Goal: Check status: Check status

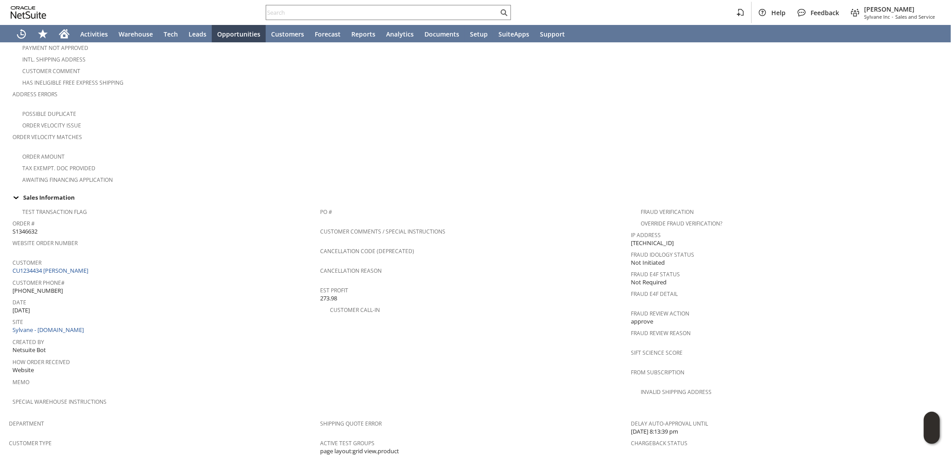
scroll to position [198, 0]
click at [76, 262] on link "CU1234434 [PERSON_NAME]" at bounding box center [51, 266] width 78 height 8
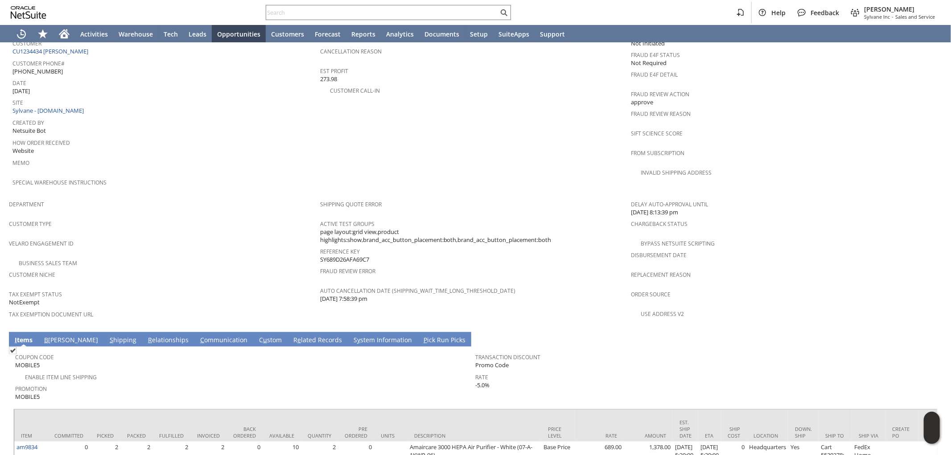
scroll to position [445, 0]
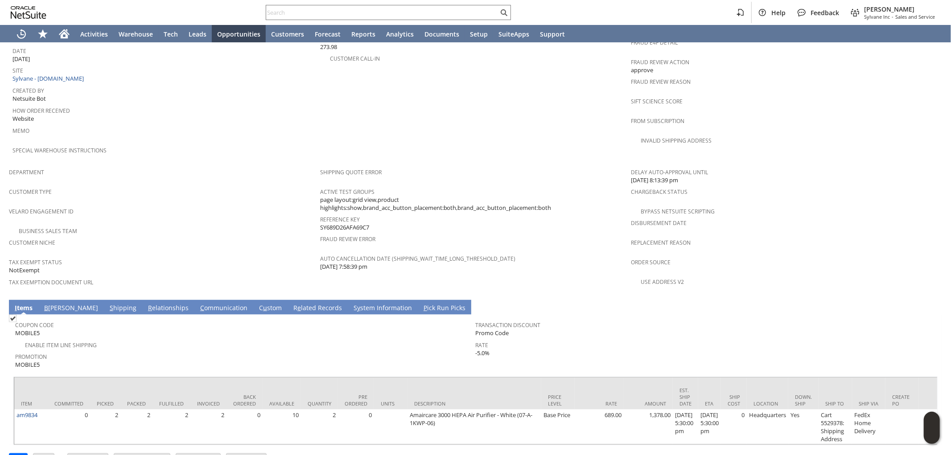
click at [107, 304] on link "S hipping" at bounding box center [122, 309] width 31 height 10
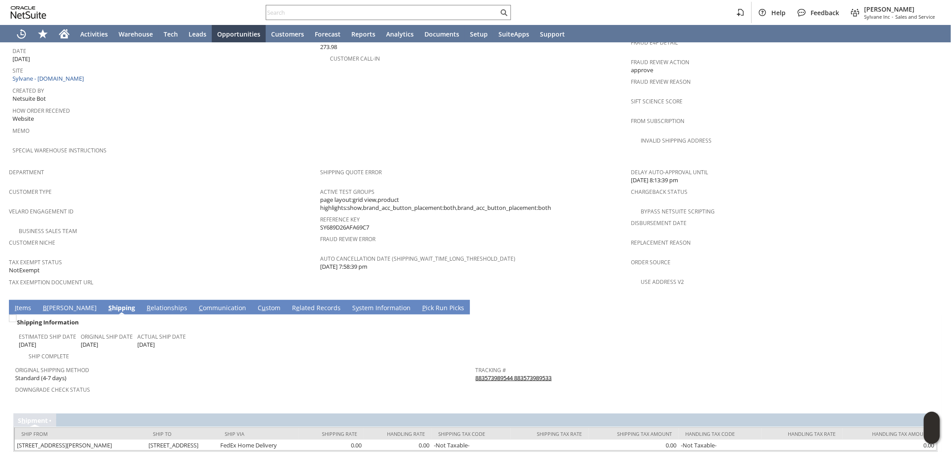
scroll to position [444, 0]
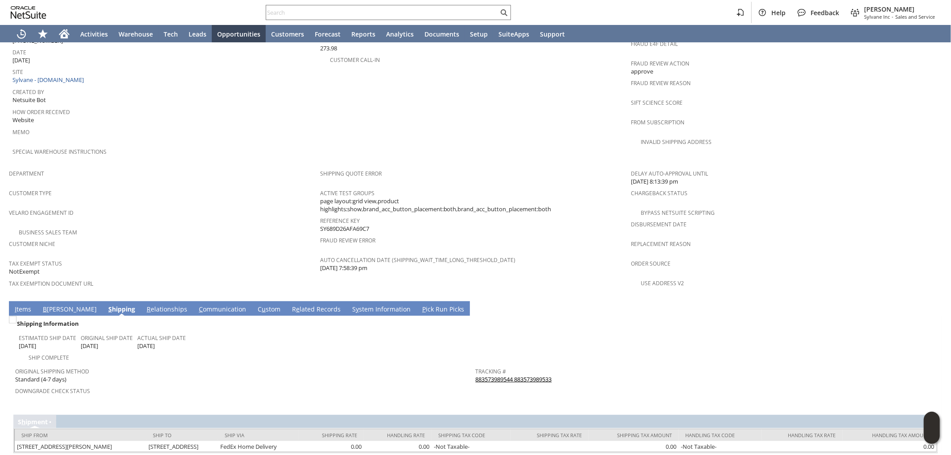
click at [523, 375] on link "883573989544 883573989533" at bounding box center [514, 379] width 76 height 8
drag, startPoint x: 538, startPoint y: 351, endPoint x: 471, endPoint y: 352, distance: 66.9
click at [476, 365] on div "Tracking # 883573989544 883573989533" at bounding box center [704, 374] width 456 height 19
copy link "883573989544 883573989533"
click at [184, 316] on td "Shipping Information Estimated Ship Date 8/14/2025 Original Ship Date 8/14/2025…" at bounding box center [475, 361] width 924 height 90
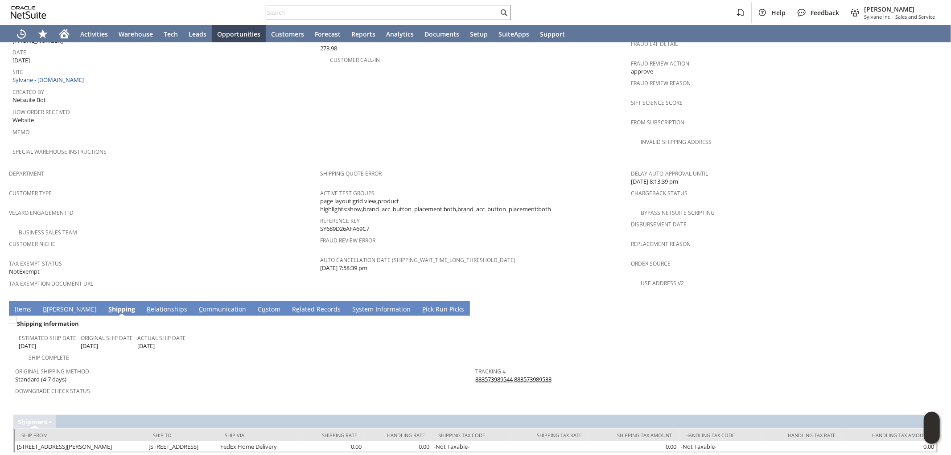
click at [197, 305] on link "C ommunication" at bounding box center [223, 310] width 52 height 10
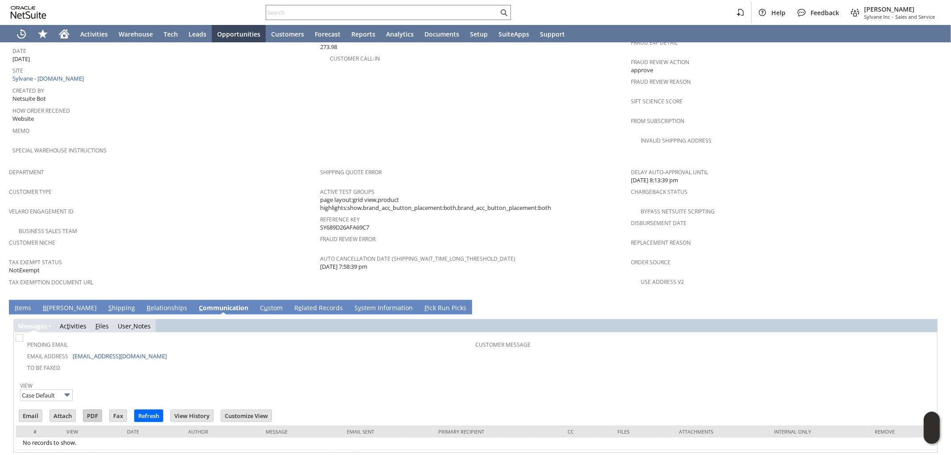
scroll to position [0, 0]
click at [54, 390] on input "Case Default" at bounding box center [46, 396] width 53 height 12
type input "Default"
click at [79, 322] on link "Ac t ivities" at bounding box center [73, 326] width 27 height 8
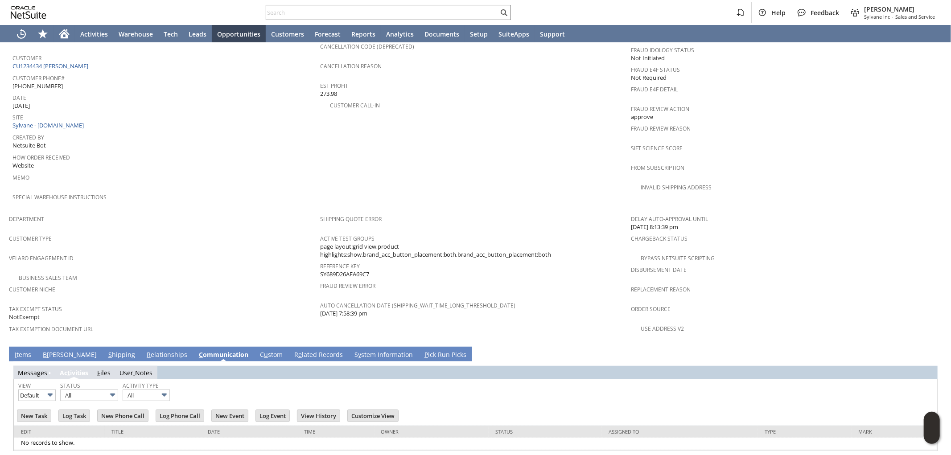
click at [104, 369] on link "F iles" at bounding box center [103, 373] width 13 height 8
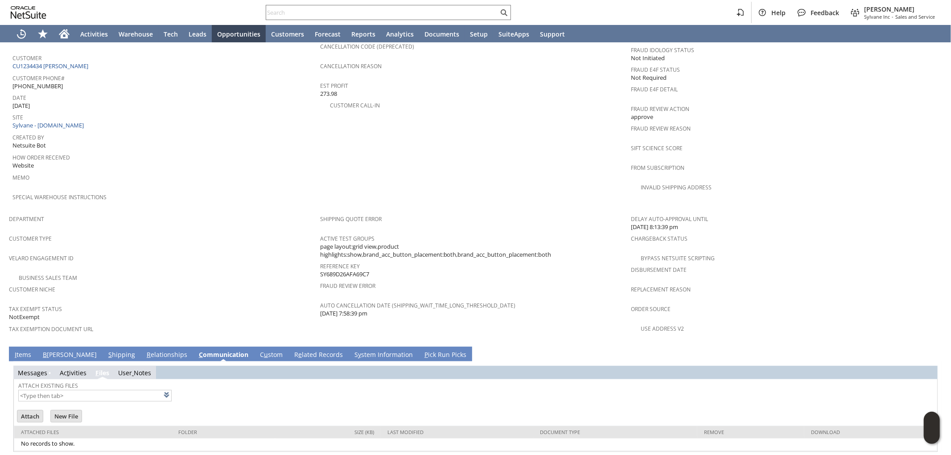
click at [37, 369] on span "g" at bounding box center [39, 373] width 4 height 8
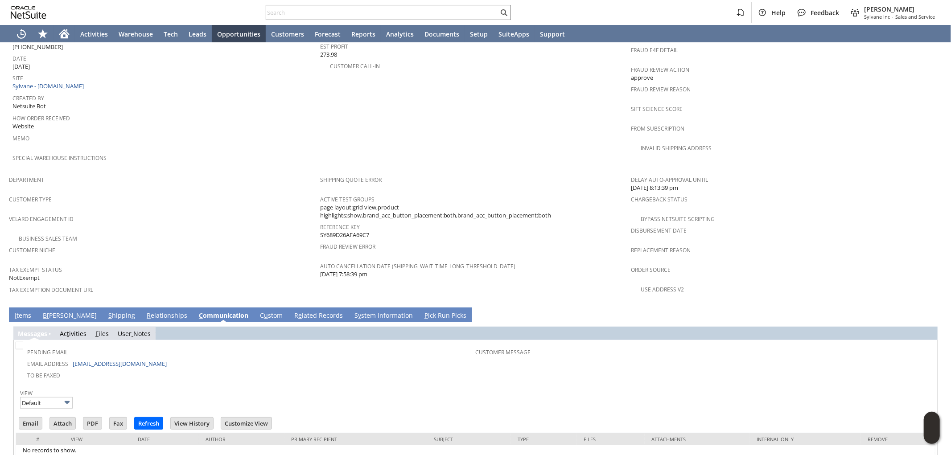
scroll to position [445, 0]
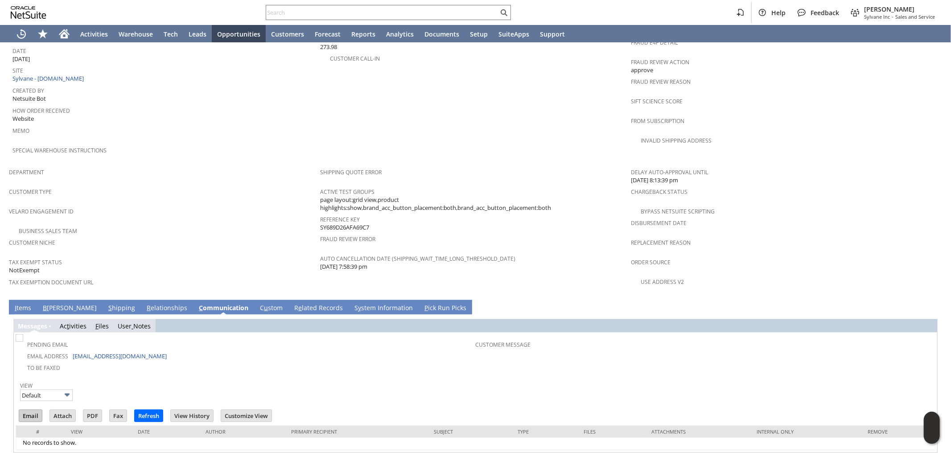
click at [27, 410] on input "Email" at bounding box center [30, 416] width 23 height 12
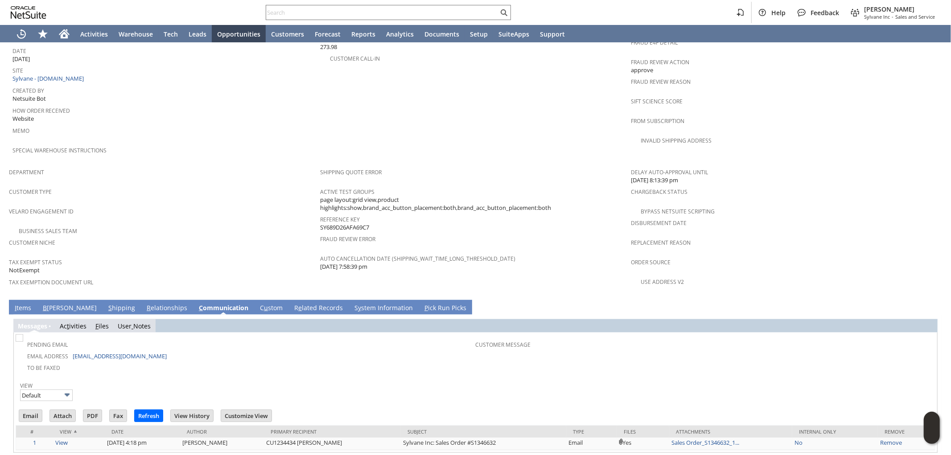
scroll to position [0, 0]
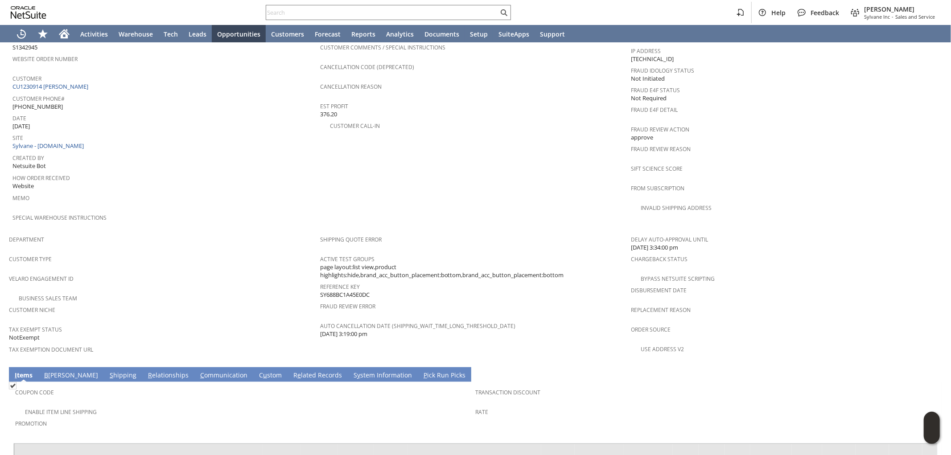
scroll to position [412, 0]
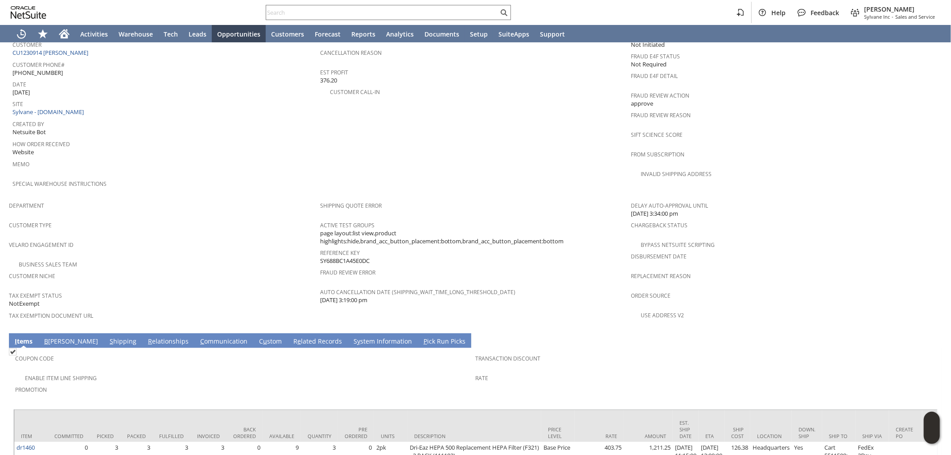
click at [107, 337] on link "S hipping" at bounding box center [122, 342] width 31 height 10
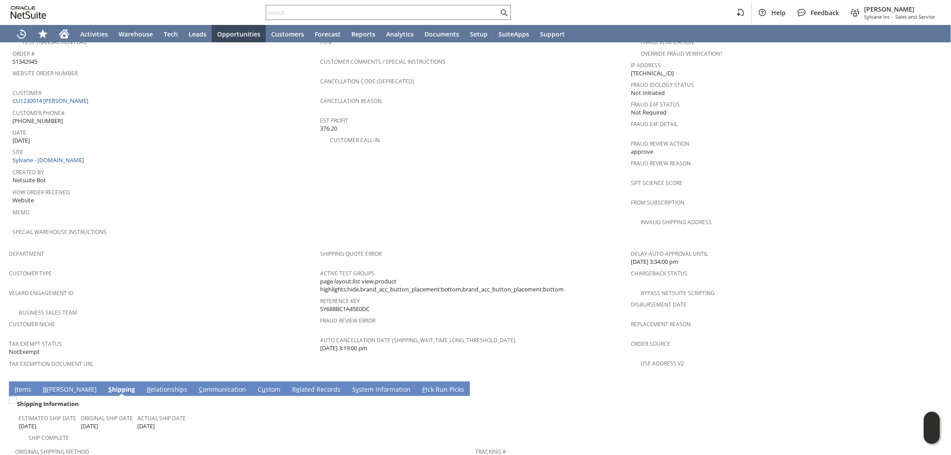
scroll to position [345, 0]
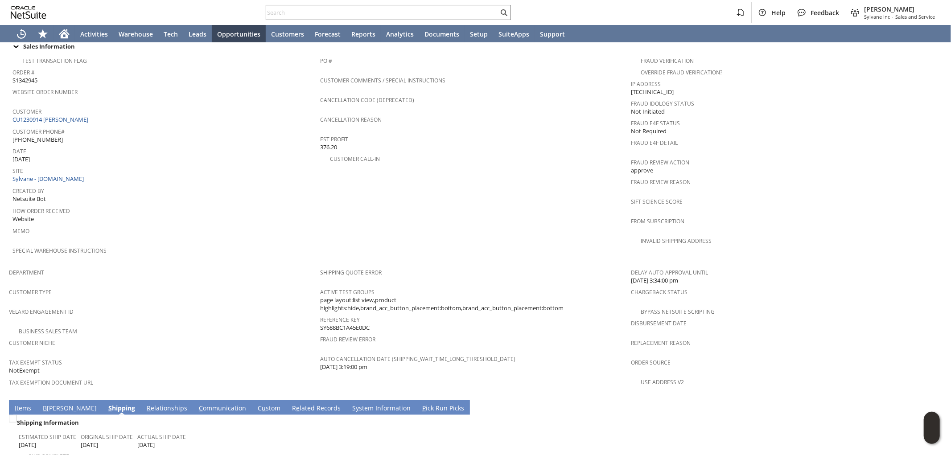
drag, startPoint x: 368, startPoint y: 301, endPoint x: 318, endPoint y: 305, distance: 50.0
click at [320, 313] on div "Reference Key SY688BC1A45E0DC" at bounding box center [473, 322] width 307 height 19
copy span "SY688BC1A45E0DC"
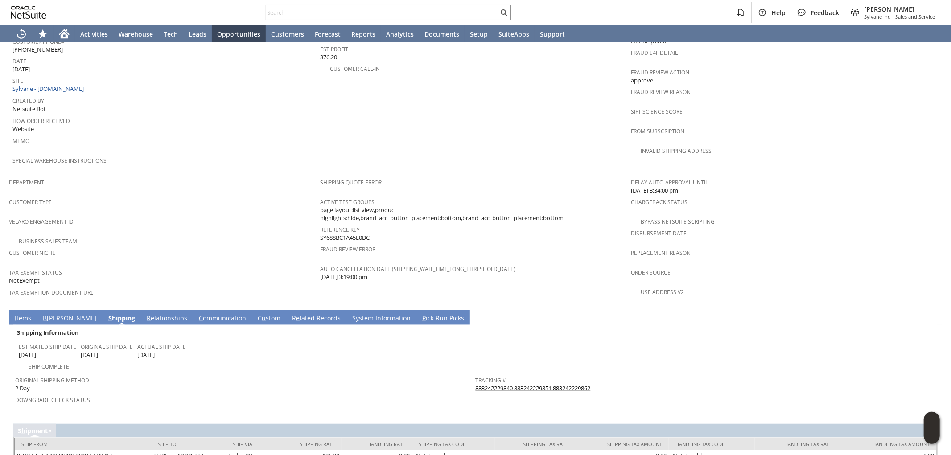
scroll to position [444, 0]
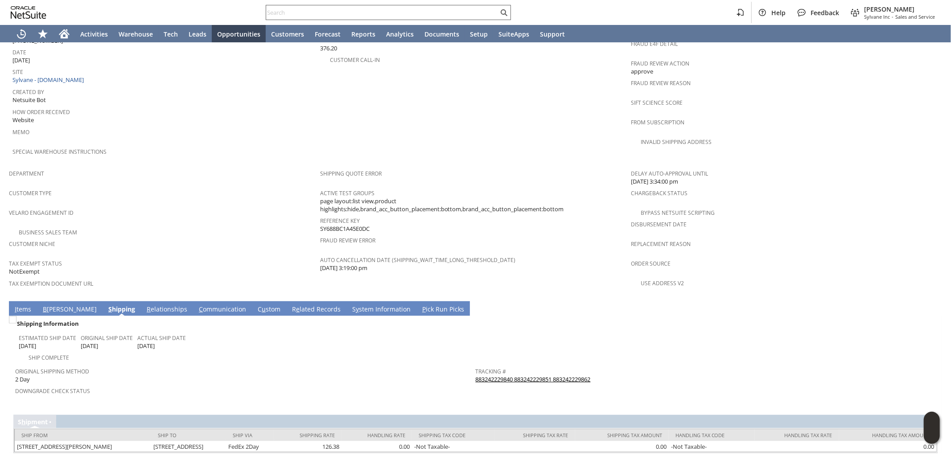
click at [436, 19] on div at bounding box center [388, 12] width 245 height 15
click at [443, 14] on input "text" at bounding box center [382, 12] width 232 height 11
paste input "SY689F4EBB2F3F8"
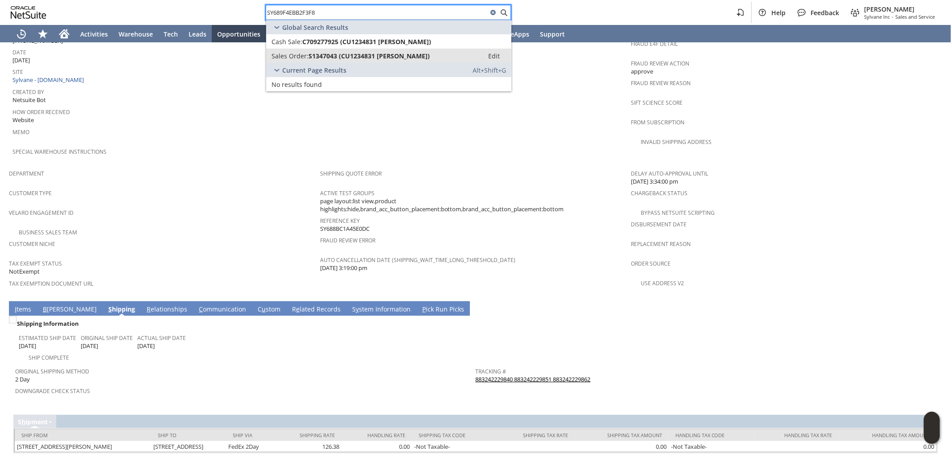
type input "SY689F4EBB2F3F8"
click at [394, 53] on span "S1347043 (CU1234831 Kristi S Cooper)" at bounding box center [369, 56] width 121 height 8
drag, startPoint x: 359, startPoint y: 205, endPoint x: 318, endPoint y: 204, distance: 41.0
click at [320, 214] on div "Reference Key SY688BC1A45E0DC" at bounding box center [473, 223] width 307 height 19
copy span "SY688BC1A45E0DC"
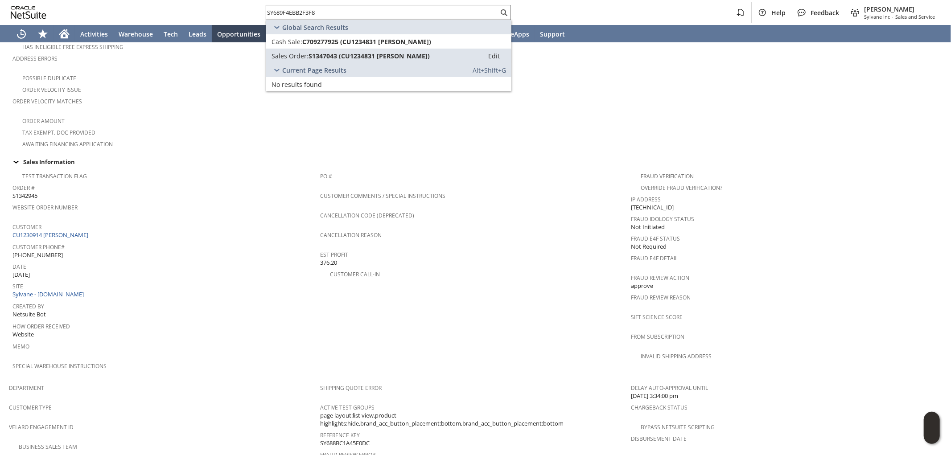
scroll to position [247, 0]
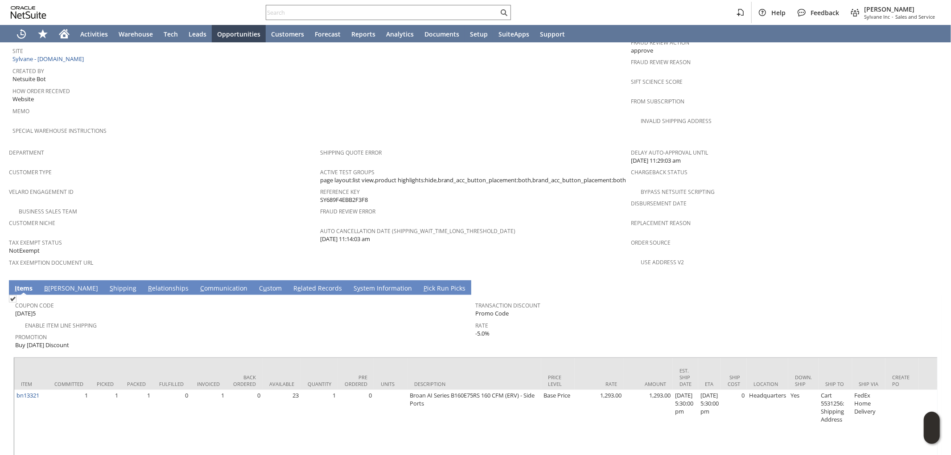
scroll to position [477, 0]
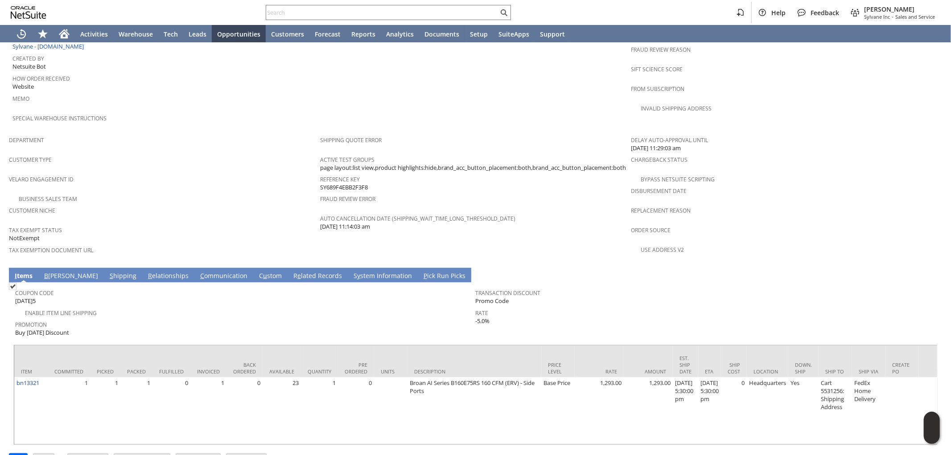
click at [107, 272] on link "S hipping" at bounding box center [122, 277] width 31 height 10
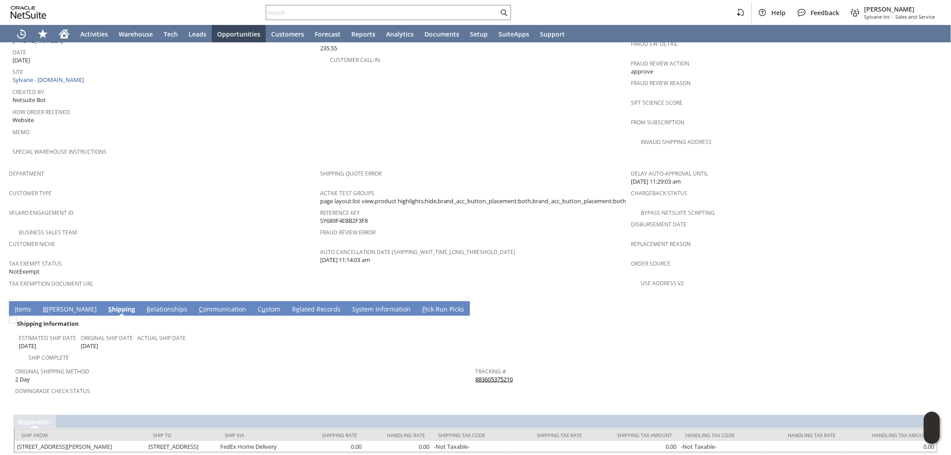
click at [20, 305] on link "I tems" at bounding box center [22, 310] width 21 height 10
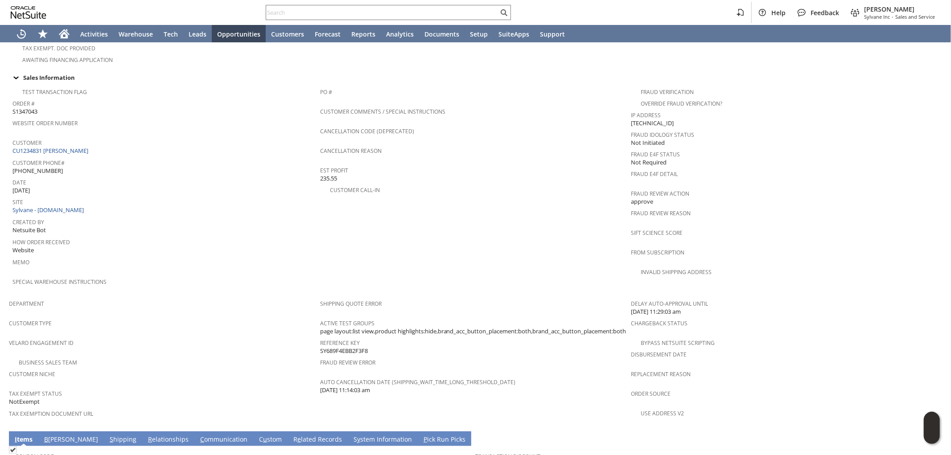
scroll to position [345, 0]
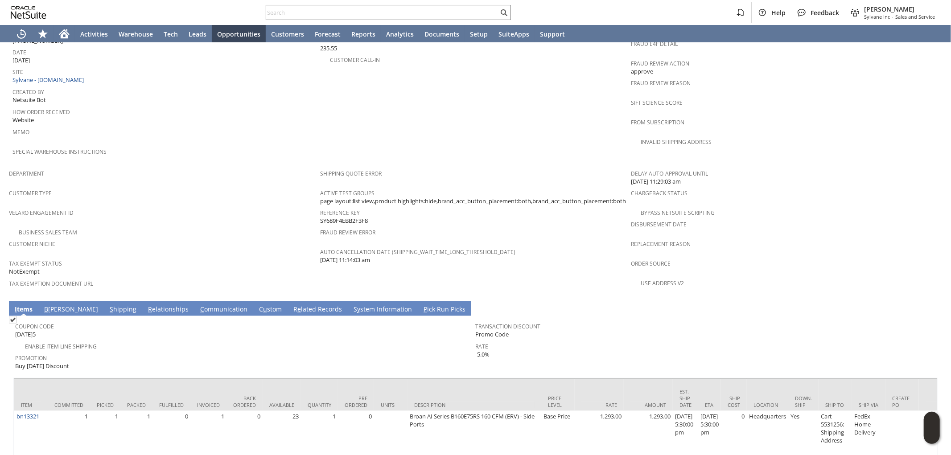
click at [351, 305] on link "S y stem Information" at bounding box center [382, 310] width 63 height 10
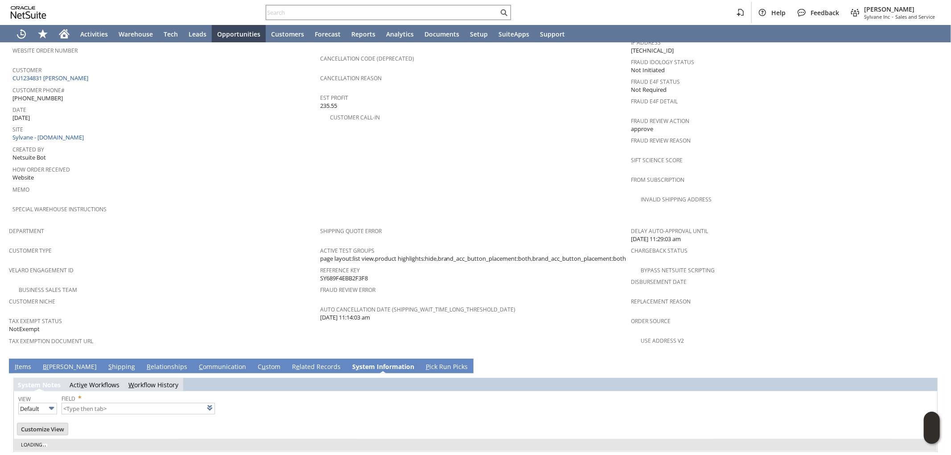
type input "1 to 25 of 96"
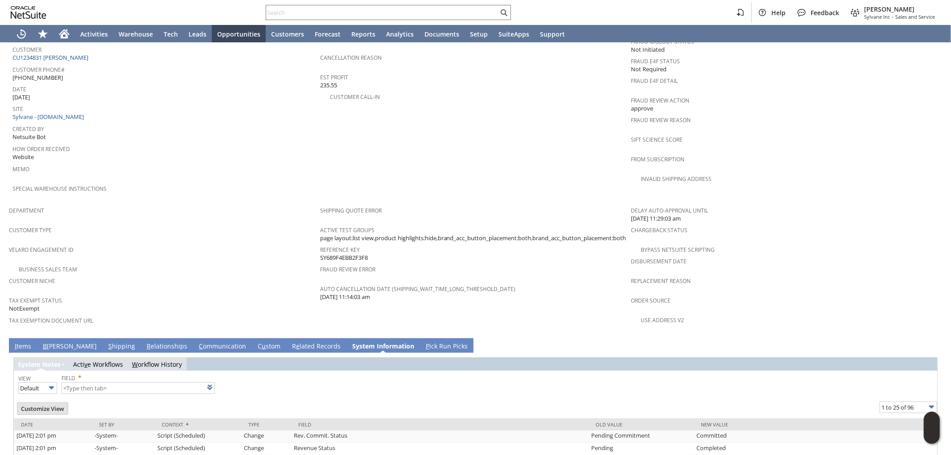
scroll to position [401, 0]
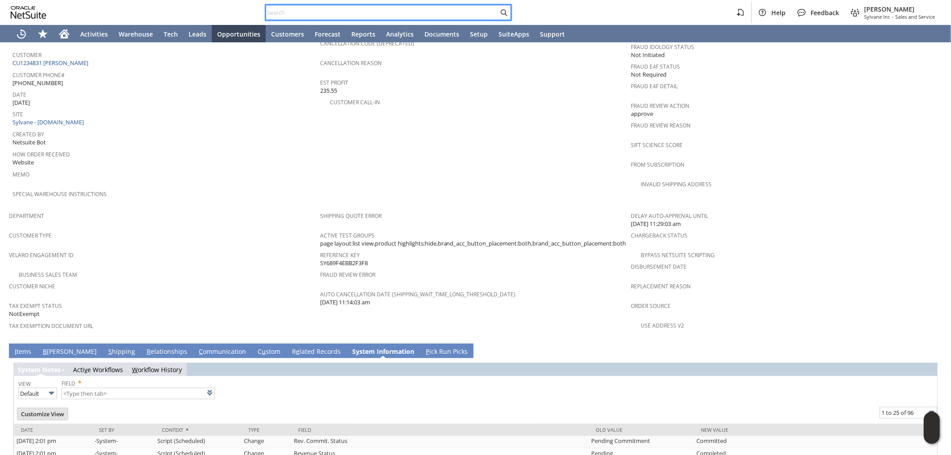
click at [380, 8] on input "text" at bounding box center [382, 12] width 232 height 11
paste input "9174885715"
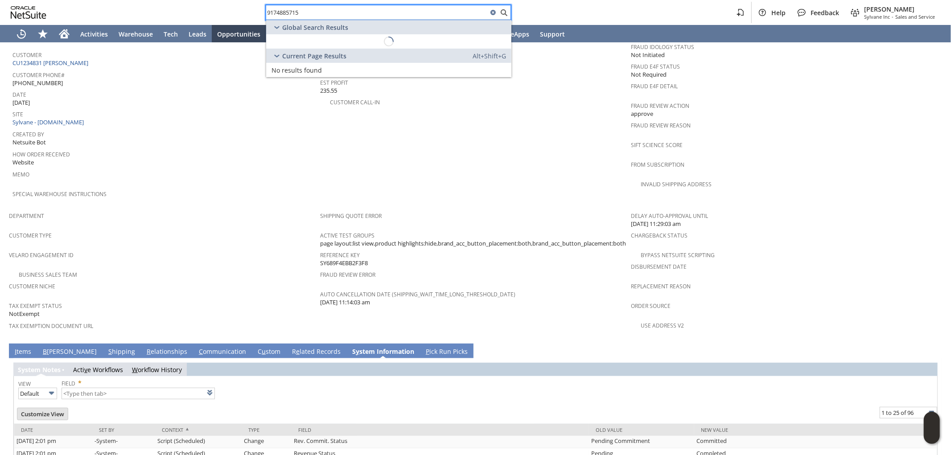
type input "9174885715"
click at [363, 39] on span "CU1233007 Peguy Valme" at bounding box center [345, 41] width 86 height 8
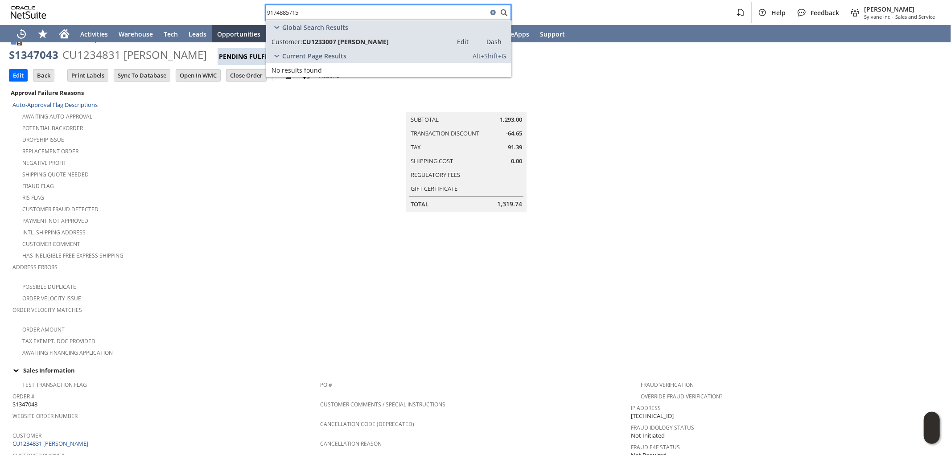
scroll to position [5, 0]
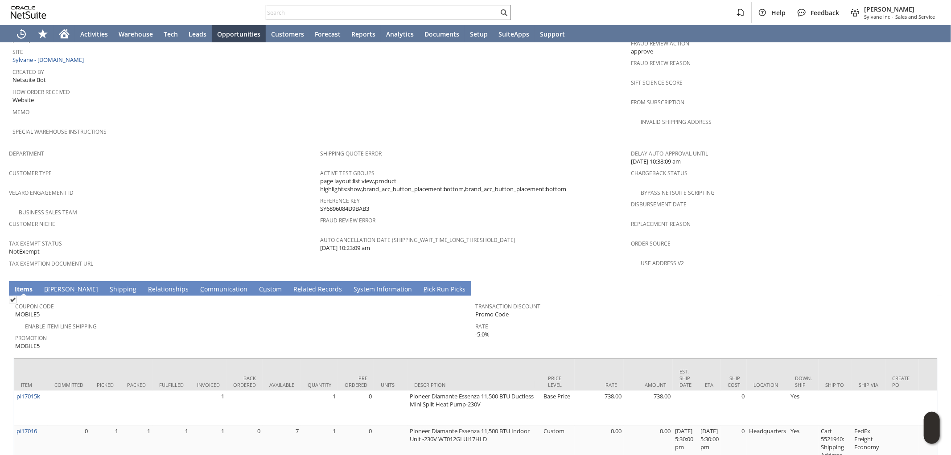
scroll to position [545, 0]
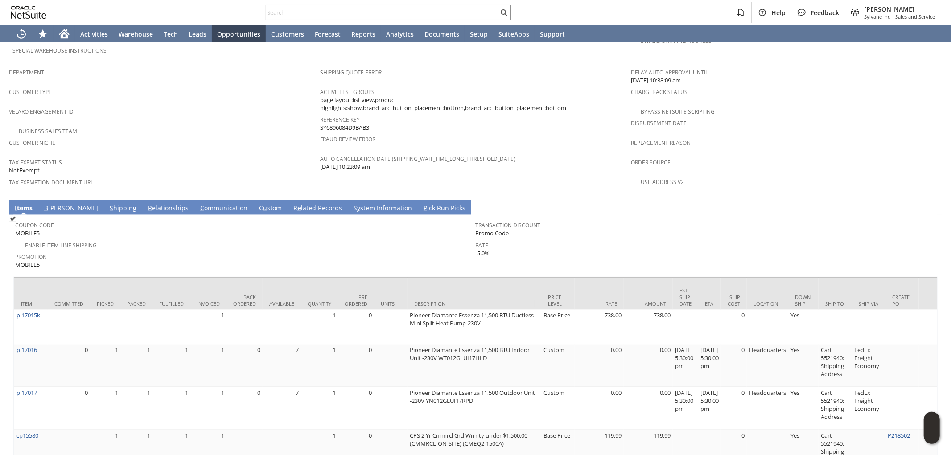
click at [107, 204] on link "S hipping" at bounding box center [122, 209] width 31 height 10
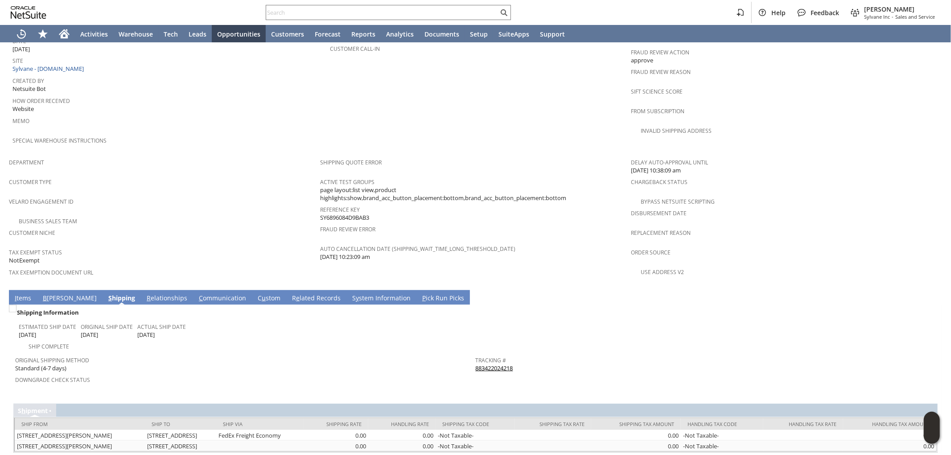
click at [20, 294] on link "I tems" at bounding box center [22, 299] width 21 height 10
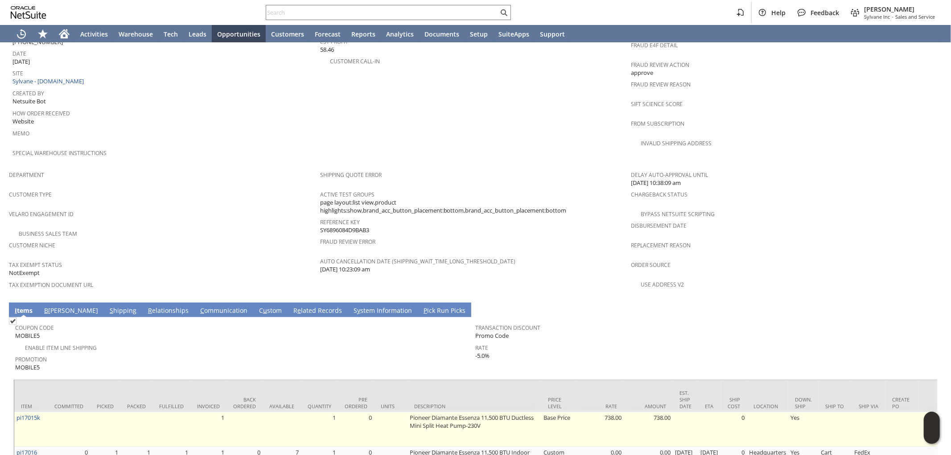
scroll to position [564, 0]
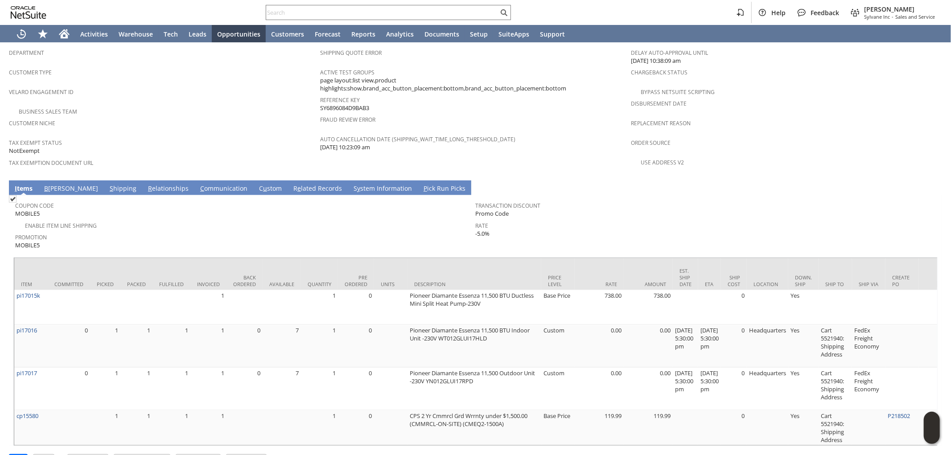
drag, startPoint x: 202, startPoint y: 195, endPoint x: 194, endPoint y: 165, distance: 30.3
click at [202, 219] on div "Enable Item Line Shipping" at bounding box center [245, 224] width 461 height 11
click at [198, 184] on link "C ommunication" at bounding box center [224, 189] width 52 height 10
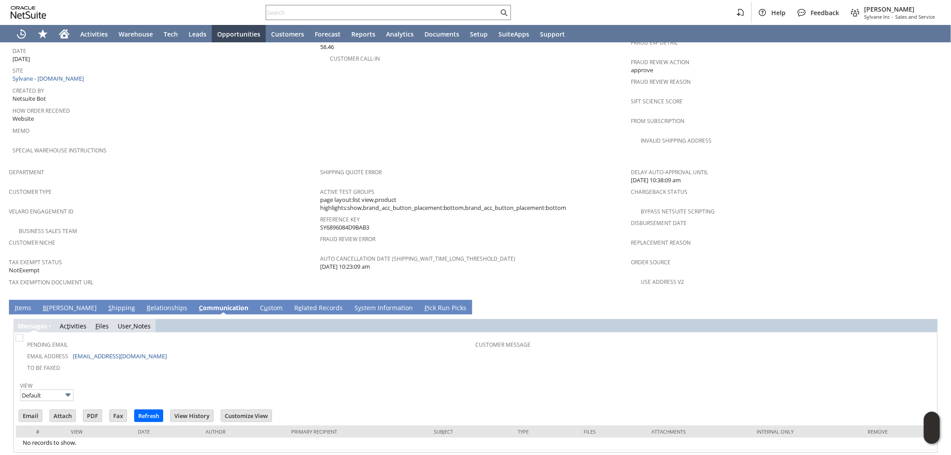
scroll to position [0, 0]
click at [34, 410] on input "Email" at bounding box center [30, 416] width 23 height 12
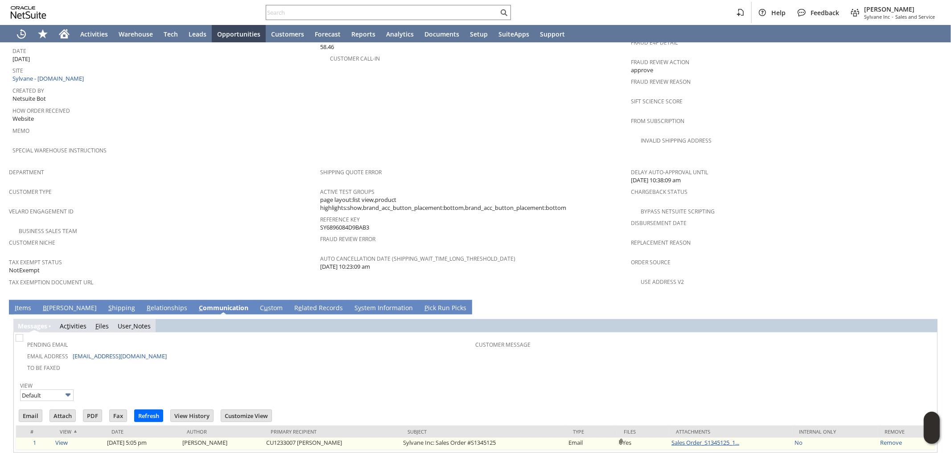
click at [699, 439] on link "Sales Order_S1345125_1..." at bounding box center [705, 443] width 68 height 8
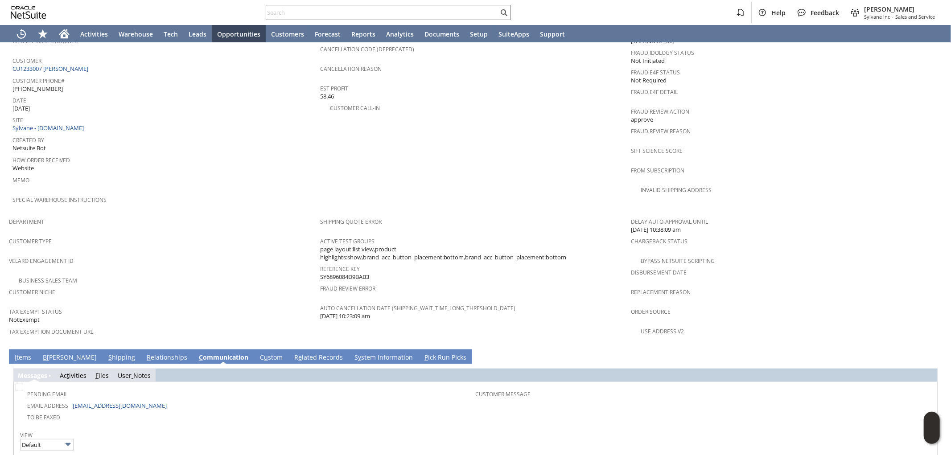
click at [259, 235] on div "Customer Type" at bounding box center [162, 244] width 307 height 19
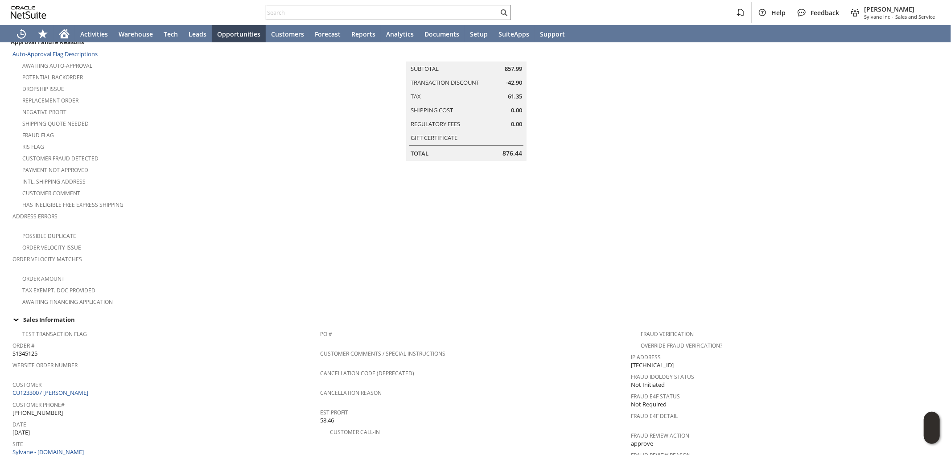
scroll to position [247, 0]
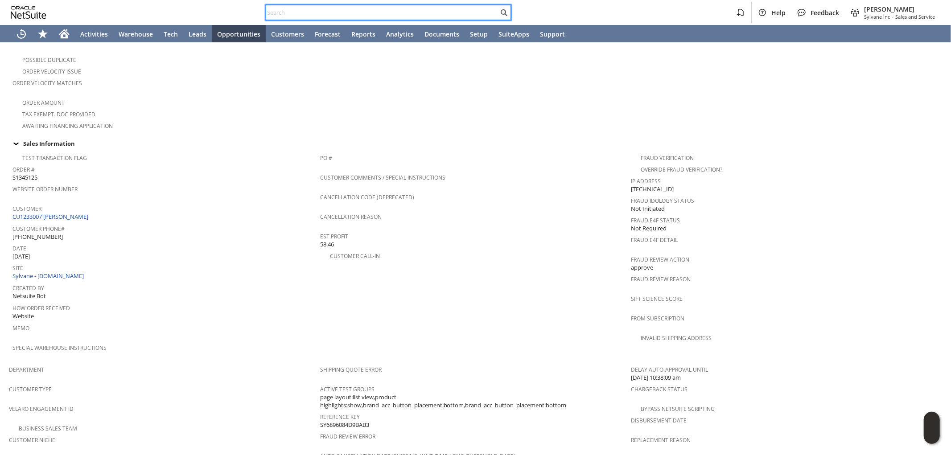
click at [328, 15] on input "text" at bounding box center [382, 12] width 232 height 11
paste input "2672773790"
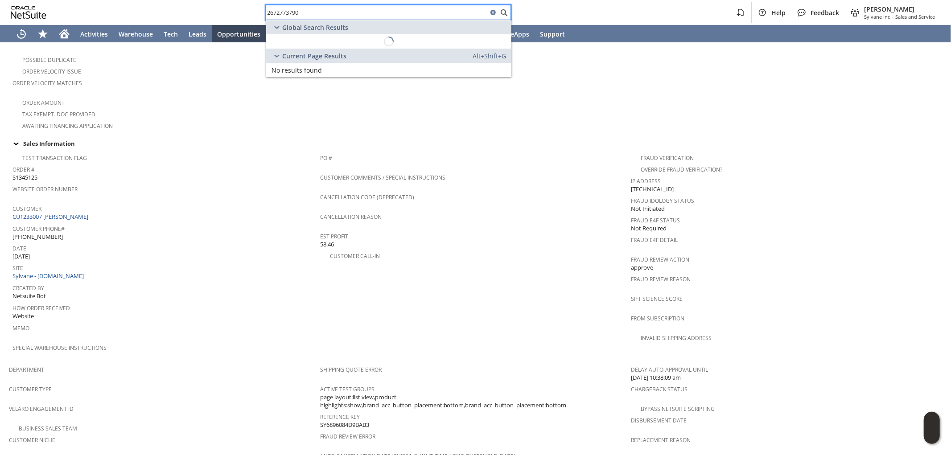
type input "2672773790"
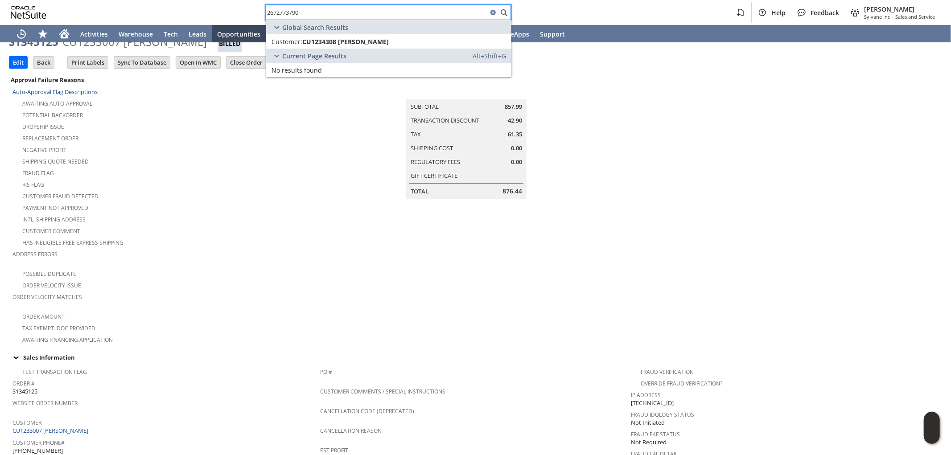
scroll to position [0, 0]
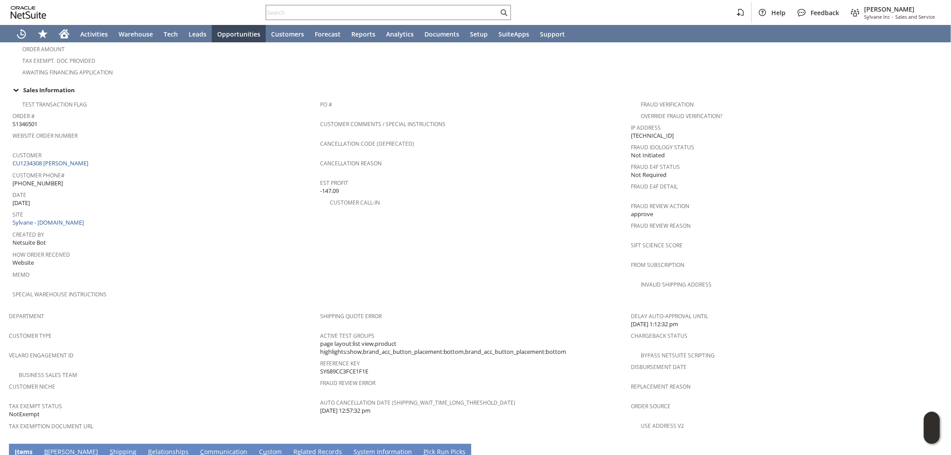
scroll to position [469, 0]
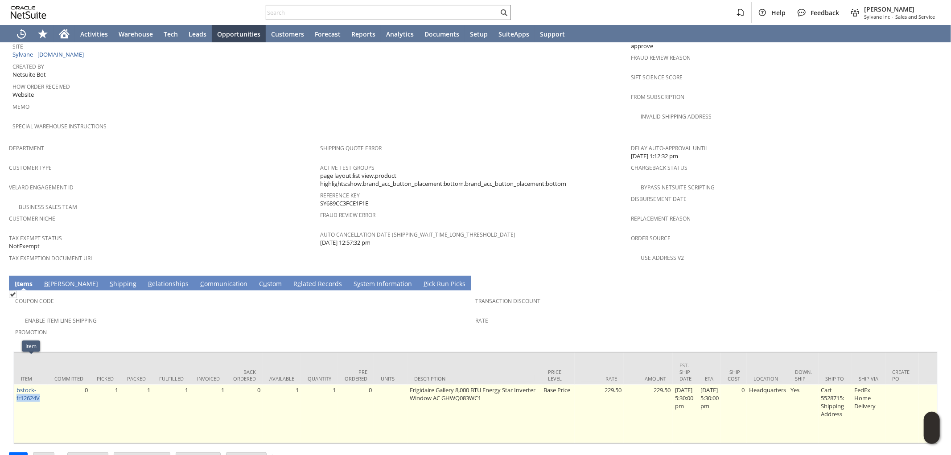
drag, startPoint x: 45, startPoint y: 371, endPoint x: 16, endPoint y: 372, distance: 28.5
click at [16, 385] on td "bstock-fr12624V" at bounding box center [30, 414] width 33 height 59
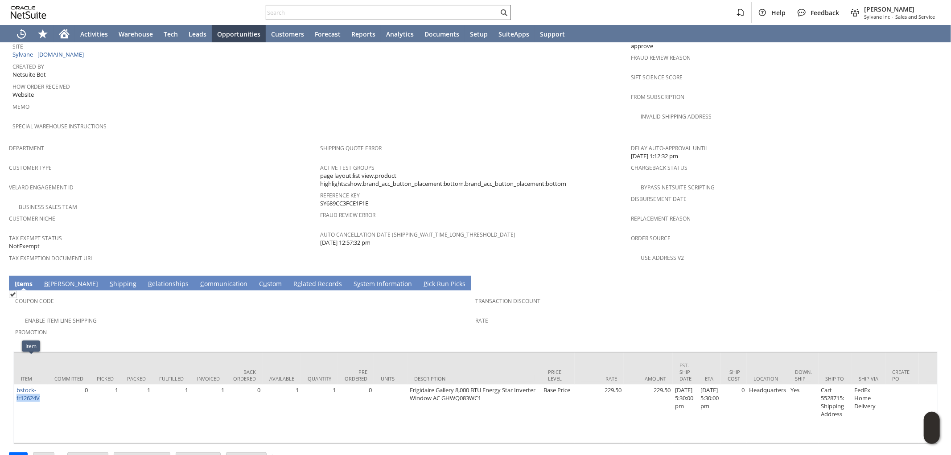
copy link "fr12624V"
click at [397, 314] on div "Enable Item Line Shipping" at bounding box center [245, 319] width 461 height 11
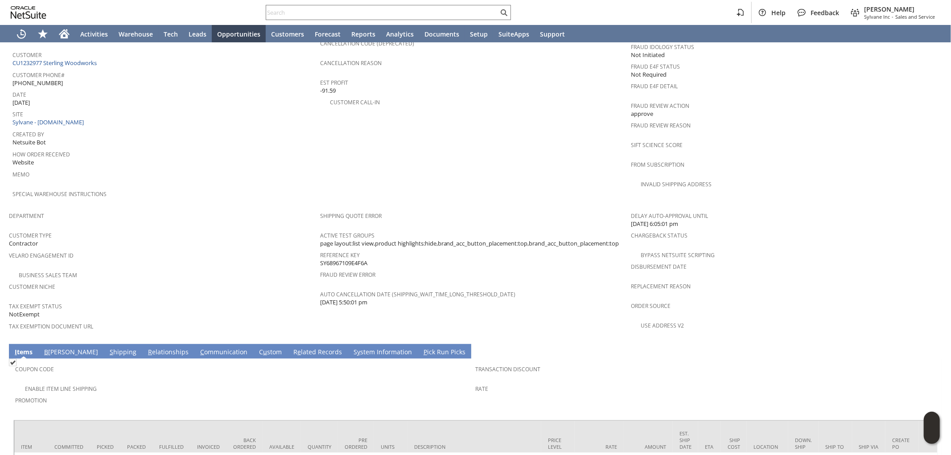
scroll to position [527, 0]
